Goal: Find specific page/section: Find specific page/section

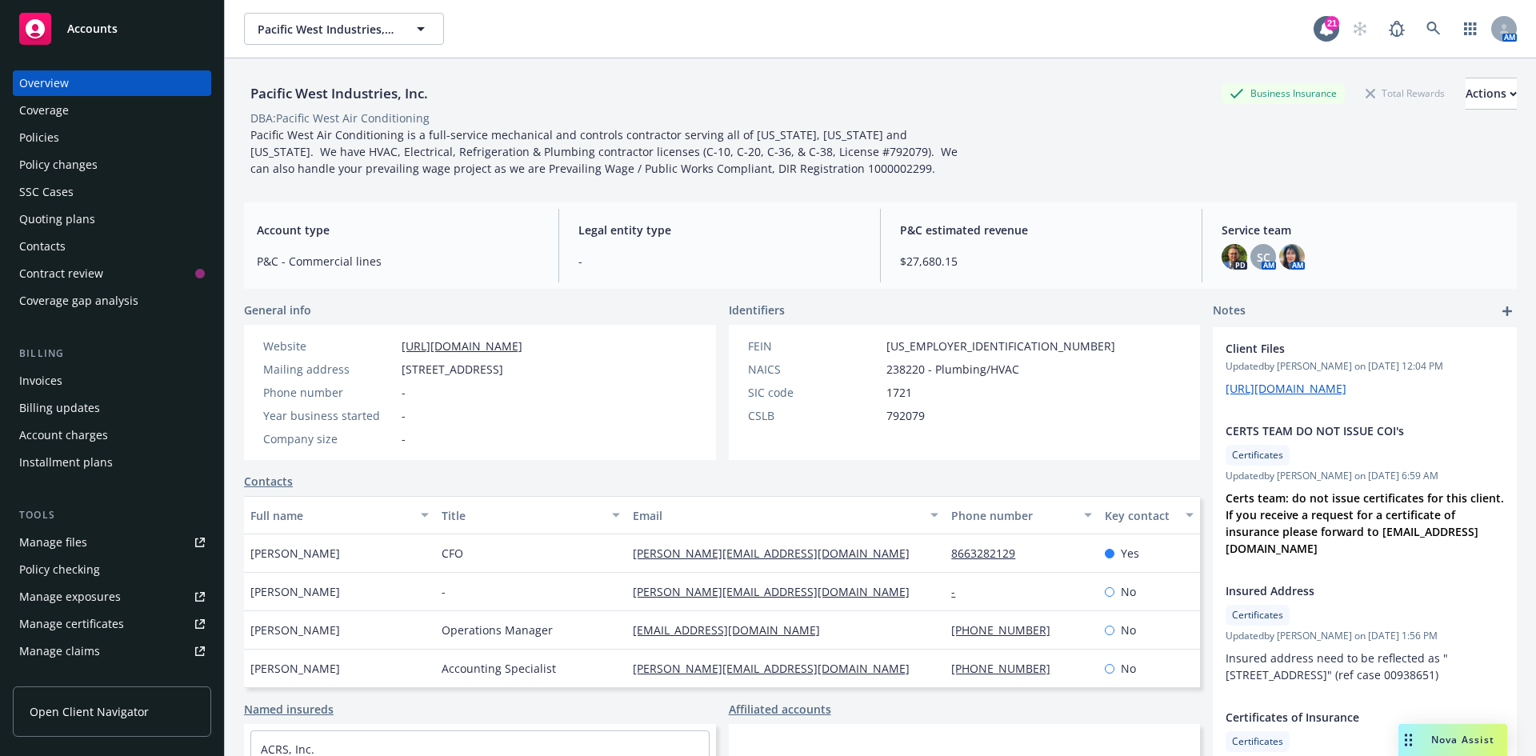
click at [127, 130] on div "Policies" at bounding box center [112, 138] width 186 height 26
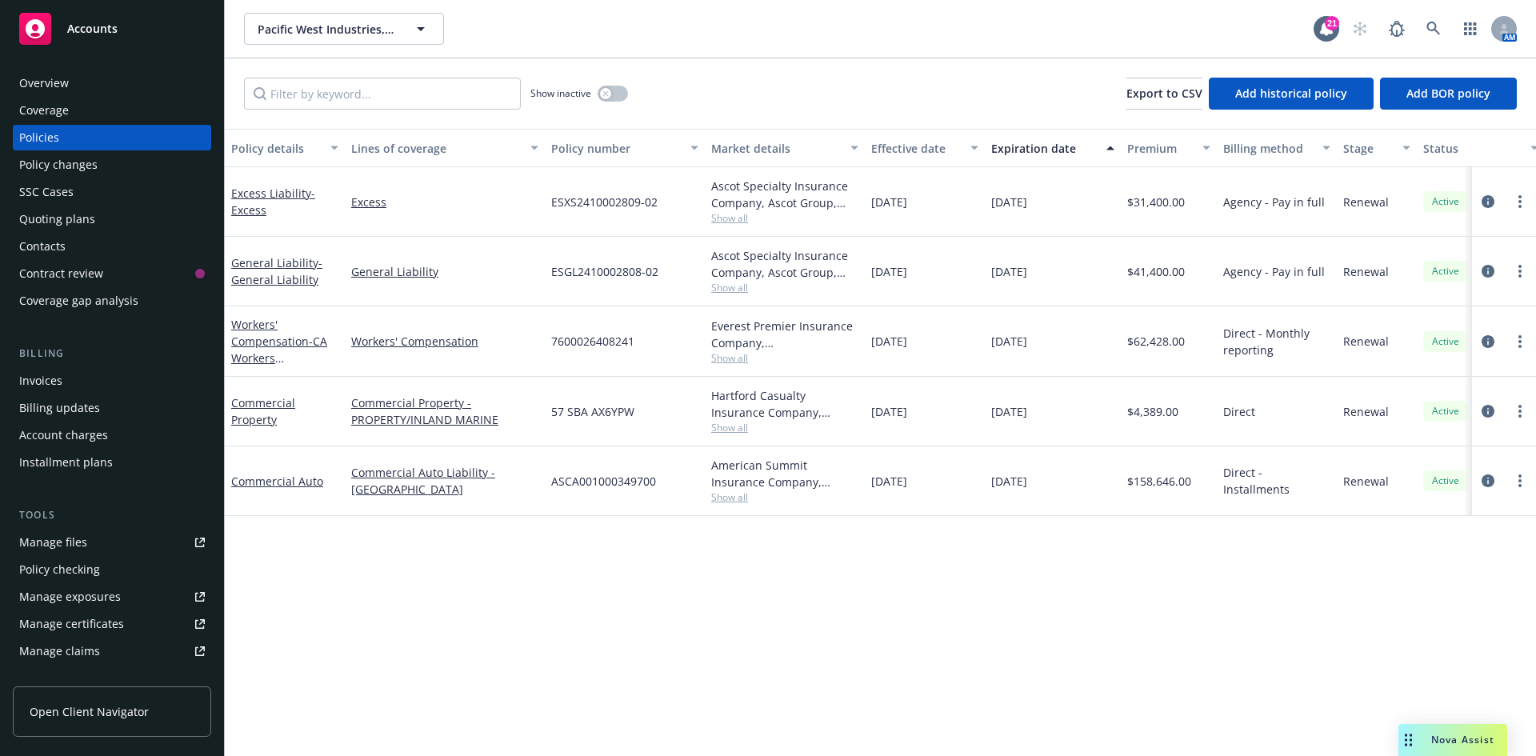
click at [90, 218] on div "Quoting plans" at bounding box center [57, 219] width 76 height 26
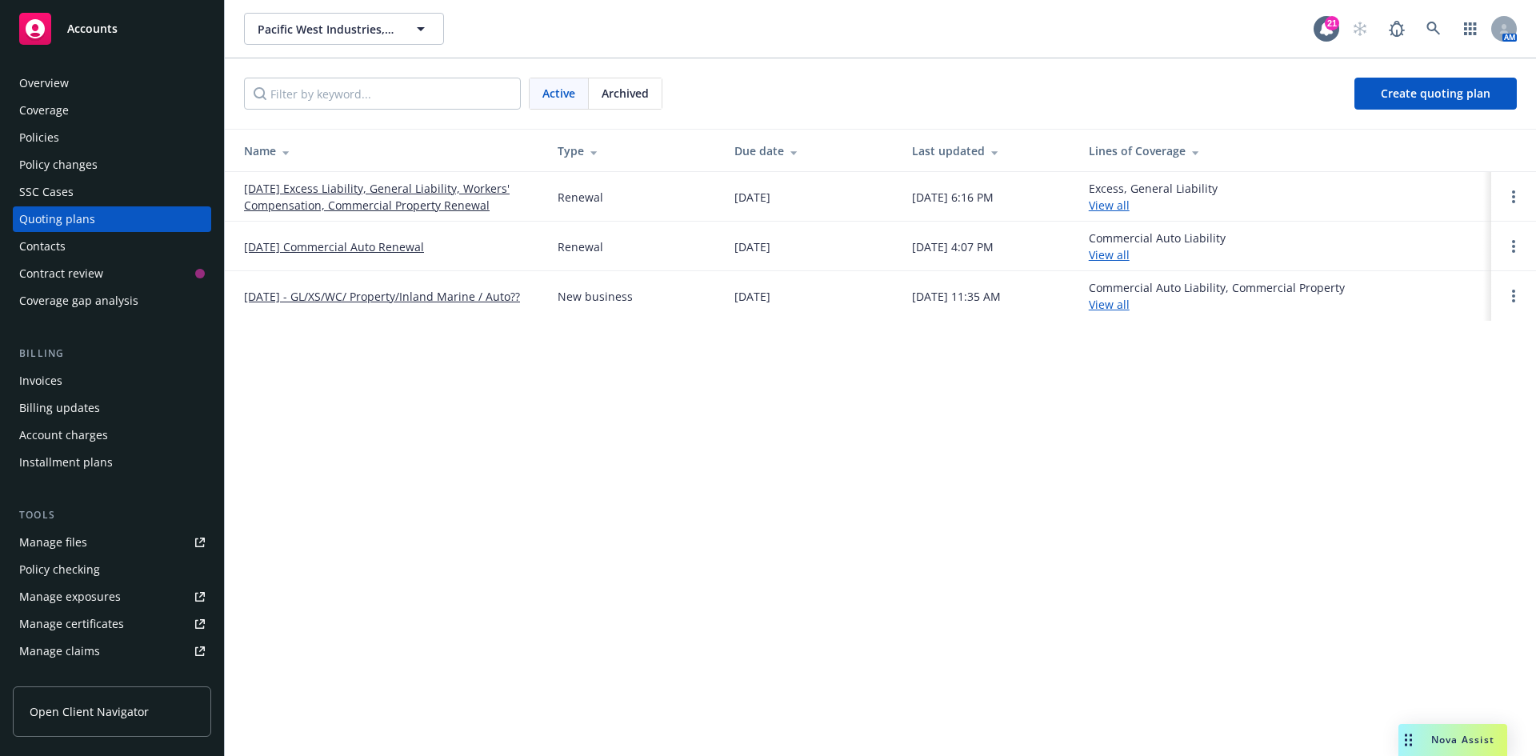
click at [308, 198] on link "11/17/25 Excess Liability, General Liability, Workers' Compensation, Commercial…" at bounding box center [388, 197] width 288 height 34
